Goal: Find specific page/section: Find specific page/section

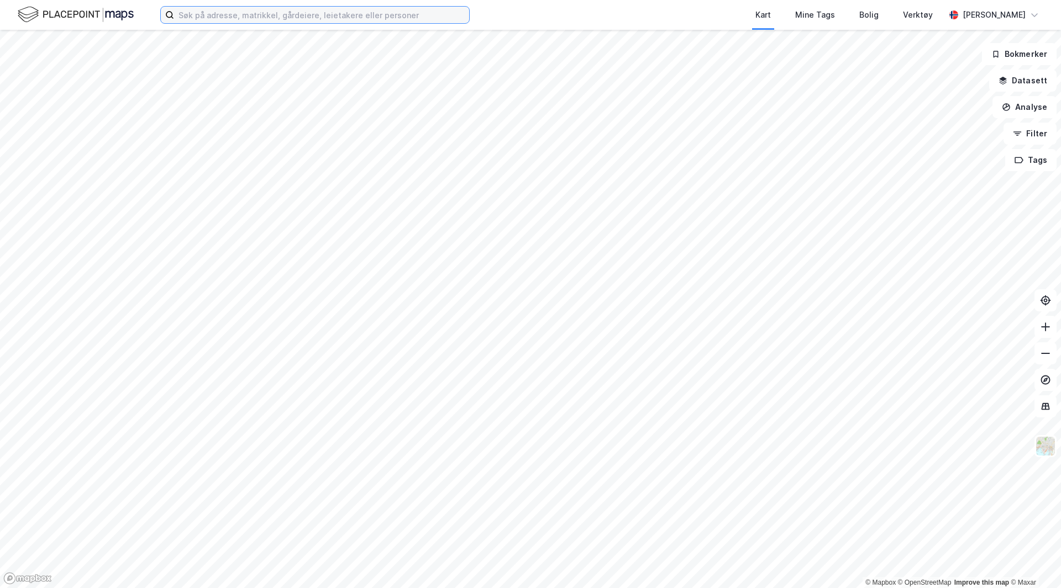
click at [212, 12] on input at bounding box center [321, 15] width 295 height 17
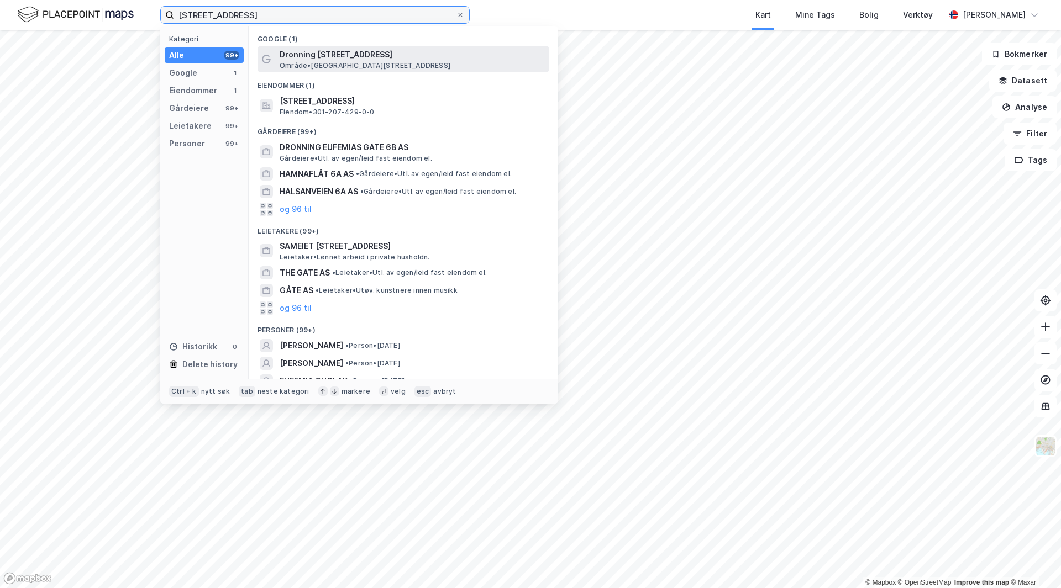
type input "[STREET_ADDRESS]"
click at [361, 57] on span "Dronning [STREET_ADDRESS]" at bounding box center [412, 54] width 265 height 13
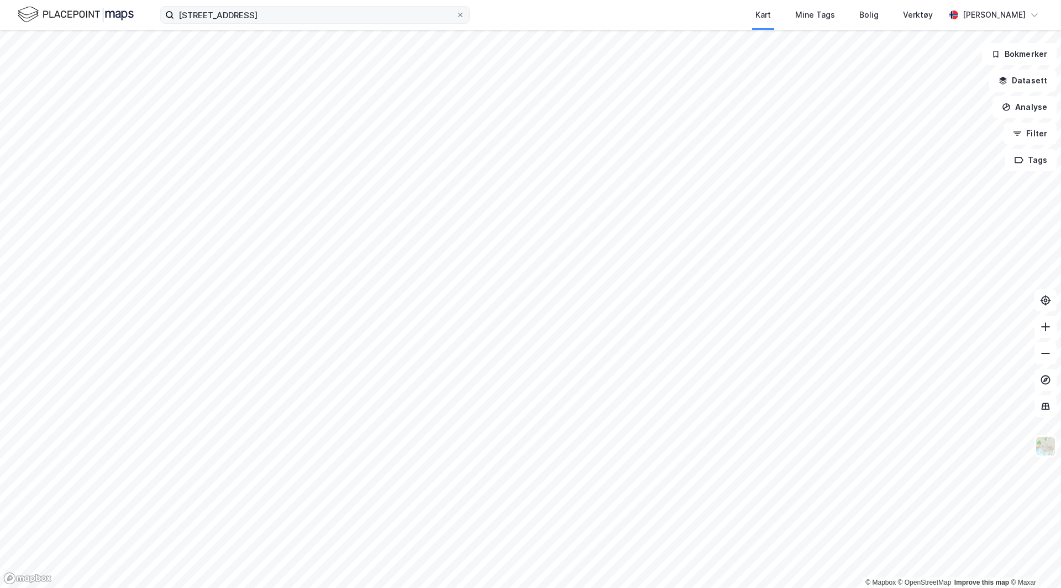
click at [307, 6] on label "[STREET_ADDRESS]" at bounding box center [314, 15] width 309 height 18
click at [307, 7] on input "[STREET_ADDRESS]" at bounding box center [315, 15] width 282 height 17
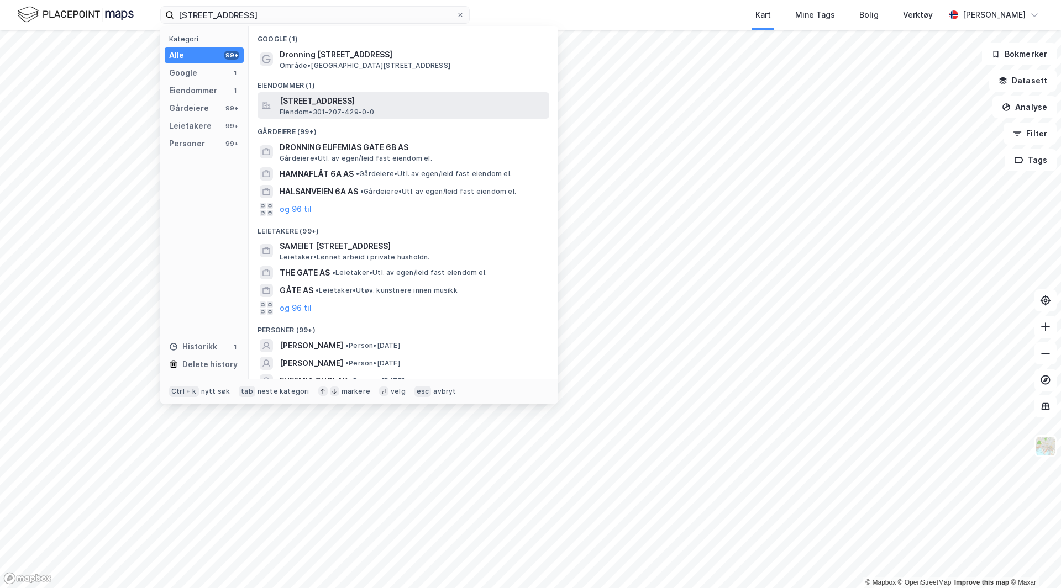
click at [359, 106] on span "[STREET_ADDRESS]" at bounding box center [412, 100] width 265 height 13
